Goal: Information Seeking & Learning: Understand process/instructions

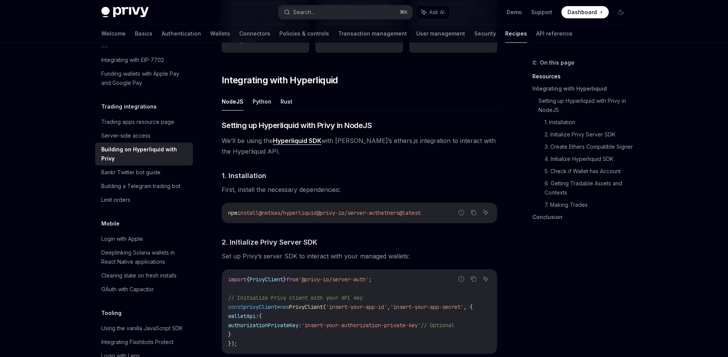
scroll to position [291, 0]
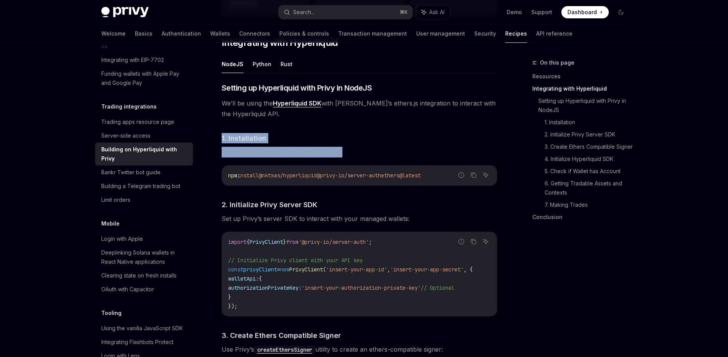
drag, startPoint x: 396, startPoint y: 128, endPoint x: 411, endPoint y: 167, distance: 42.2
click at [411, 167] on div "npm install @nktkas/hyperliquid @privy-io/server-auth ethers@latest" at bounding box center [359, 176] width 275 height 20
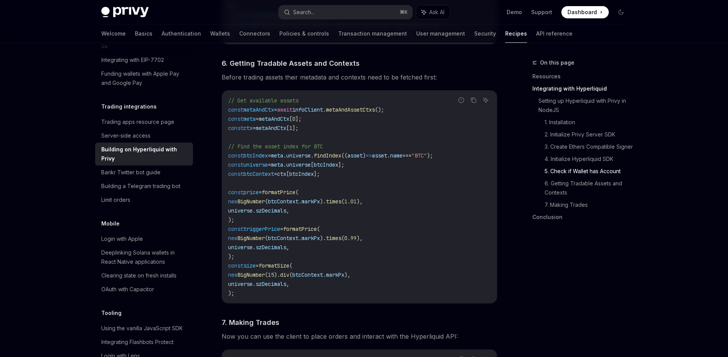
scroll to position [884, 0]
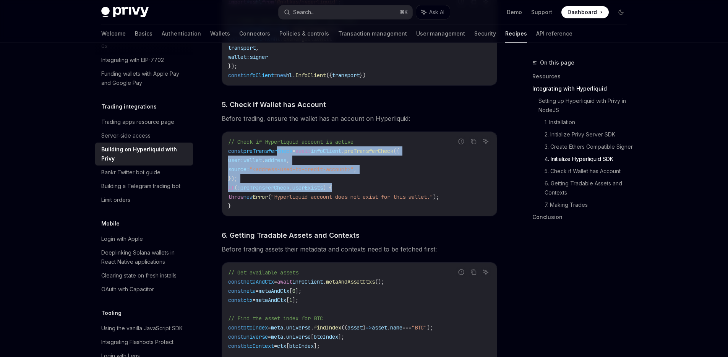
drag, startPoint x: 359, startPoint y: 179, endPoint x: 278, endPoint y: 153, distance: 85.4
click at [278, 153] on code "// Check if Hyperliquid account is active const preTransferCheck = await infoCl…" at bounding box center [359, 173] width 263 height 73
click at [278, 153] on span "preTransferCheck" at bounding box center [268, 151] width 49 height 7
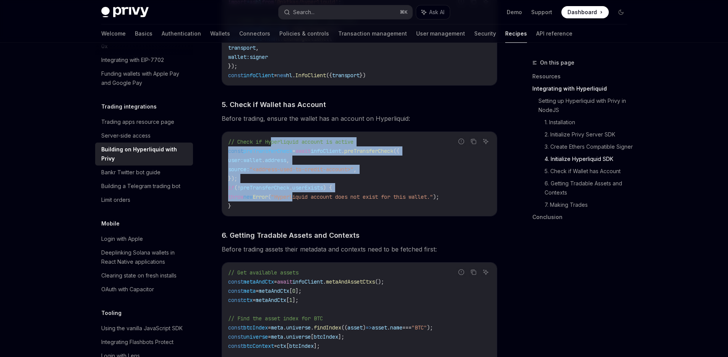
drag, startPoint x: 274, startPoint y: 146, endPoint x: 307, endPoint y: 201, distance: 64.3
click at [307, 201] on code "// Check if Hyperliquid account is active const preTransferCheck = await infoCl…" at bounding box center [359, 173] width 263 height 73
click at [307, 200] on span ""Hyperliquid account does not exist for this wallet."" at bounding box center [352, 196] width 162 height 7
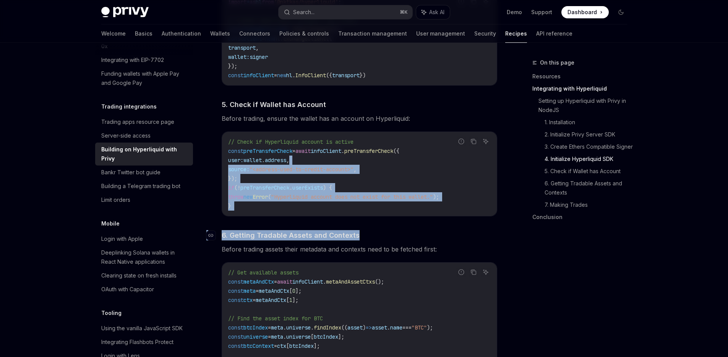
click at [359, 235] on div "​ Setting up Hyperliquid with Privy in NodeJS We’ll be using the Hyperliquid SD…" at bounding box center [360, 121] width 276 height 1265
click at [351, 216] on div "// Check if Hyperliquid account is active const preTransferCheck = await infoCl…" at bounding box center [359, 174] width 275 height 84
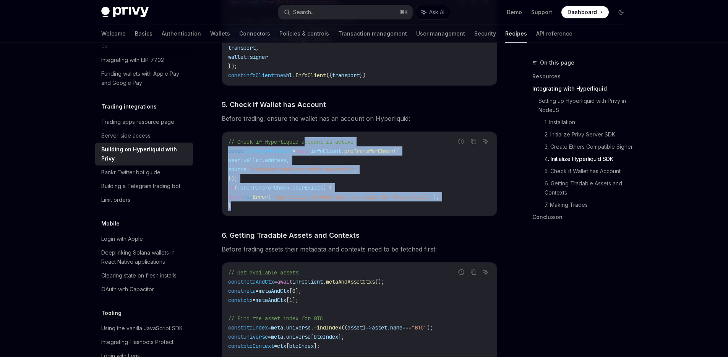
drag, startPoint x: 349, startPoint y: 216, endPoint x: 307, endPoint y: 141, distance: 85.8
click at [307, 141] on div "// Check if Hyperliquid account is active const preTransferCheck = await infoCl…" at bounding box center [359, 174] width 275 height 84
click at [307, 142] on span "// Check if Hyperliquid account is active" at bounding box center [290, 141] width 125 height 7
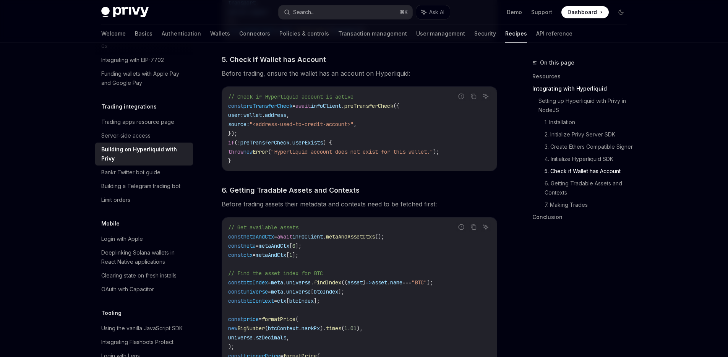
scroll to position [929, 0]
drag, startPoint x: 307, startPoint y: 142, endPoint x: 284, endPoint y: 117, distance: 33.3
click at [284, 117] on code "// Check if Hyperliquid account is active const preTransferCheck = await infoCl…" at bounding box center [359, 129] width 263 height 73
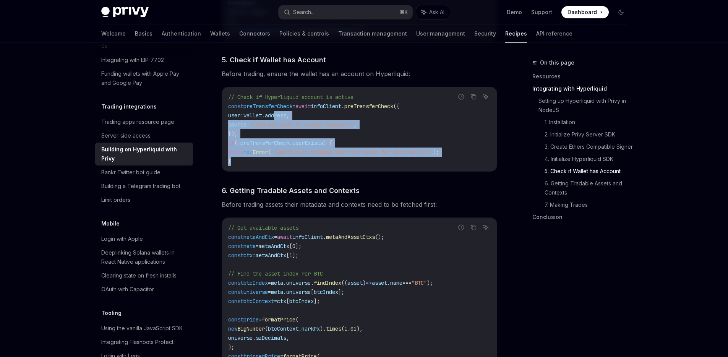
drag, startPoint x: 284, startPoint y: 117, endPoint x: 296, endPoint y: 173, distance: 56.9
click at [296, 171] on div "// Check if Hyperliquid account is active const preTransferCheck = await infoCl…" at bounding box center [359, 129] width 275 height 84
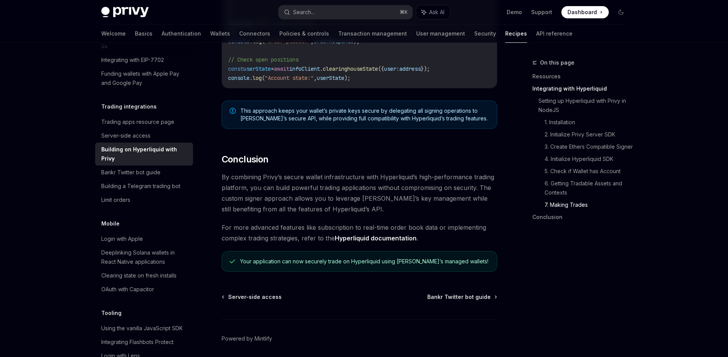
scroll to position [1537, 0]
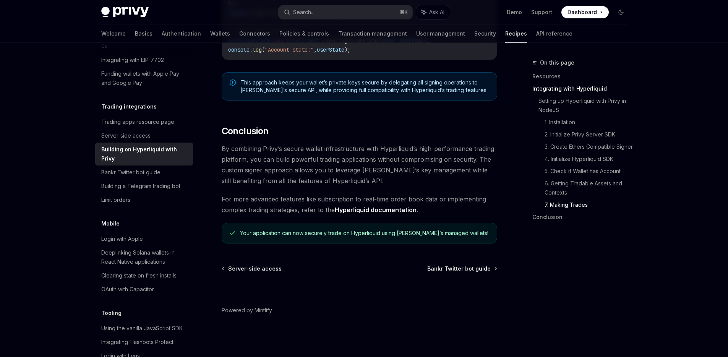
drag, startPoint x: 333, startPoint y: 200, endPoint x: 337, endPoint y: 206, distance: 7.5
click at [337, 206] on link "Hyperliquid documentation" at bounding box center [376, 210] width 82 height 8
